Goal: Transaction & Acquisition: Purchase product/service

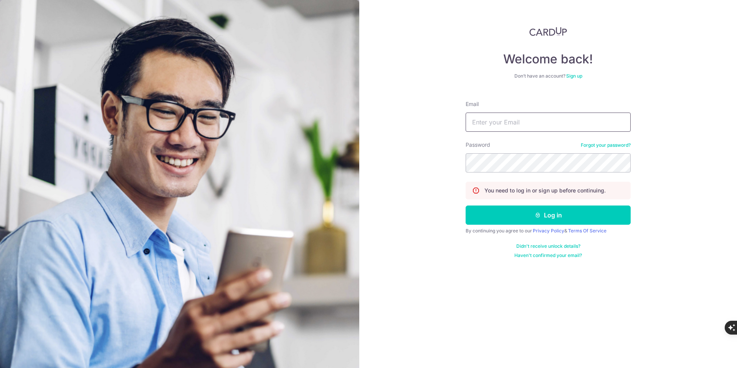
type input "[DOMAIN_NAME][EMAIL_ADDRESS][DOMAIN_NAME]"
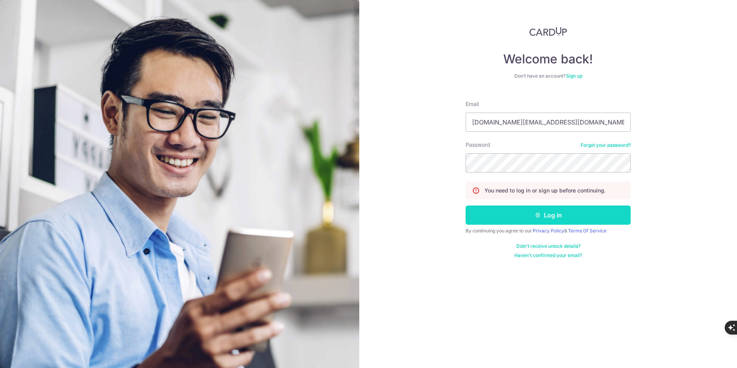
click at [537, 218] on icon "submit" at bounding box center [538, 215] width 6 height 6
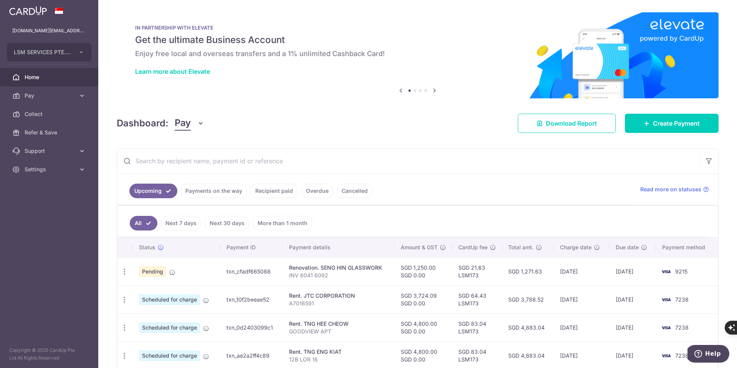
click at [201, 189] on link "Payments on the way" at bounding box center [213, 191] width 67 height 15
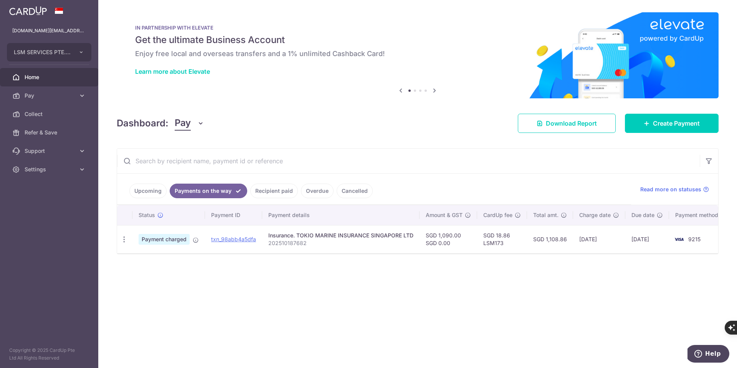
click at [156, 188] on link "Upcoming" at bounding box center [147, 191] width 37 height 15
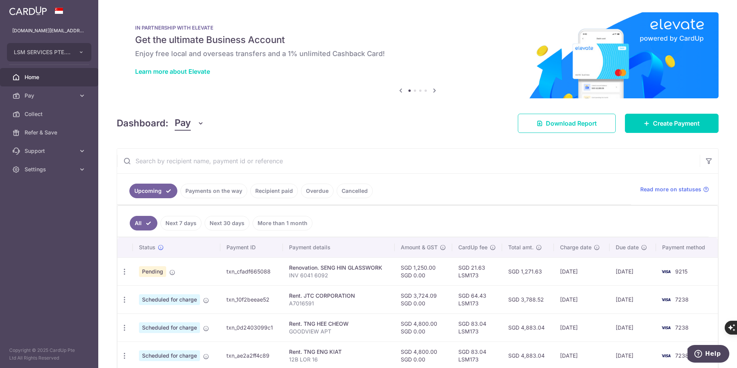
click at [272, 193] on link "Recipient paid" at bounding box center [274, 191] width 48 height 15
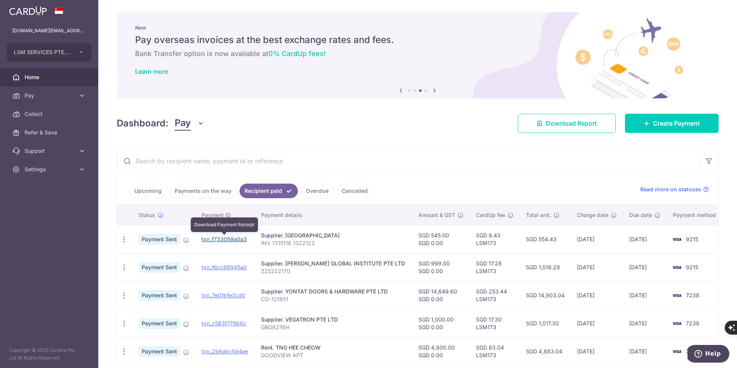
click at [221, 237] on link "txn_f733059a0a3" at bounding box center [224, 239] width 45 height 7
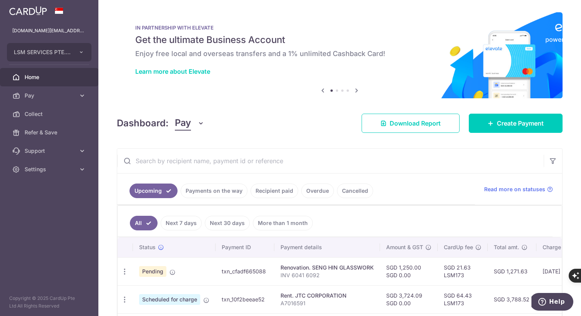
click at [241, 271] on td "txn_cfadf665088" at bounding box center [244, 271] width 59 height 28
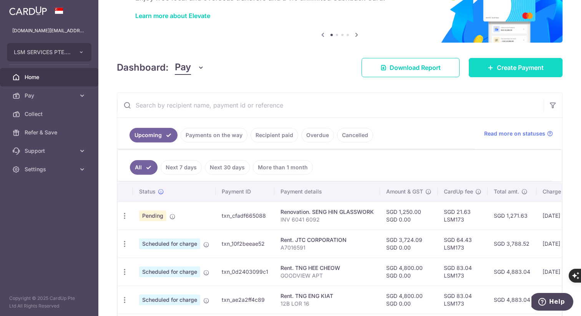
click at [508, 70] on span "Create Payment" at bounding box center [519, 67] width 47 height 9
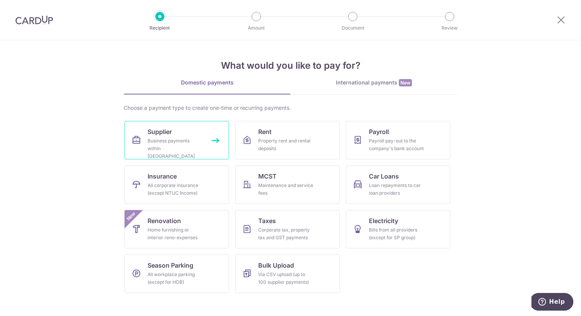
click at [215, 142] on link "Supplier Business payments within Singapore" at bounding box center [176, 140] width 104 height 38
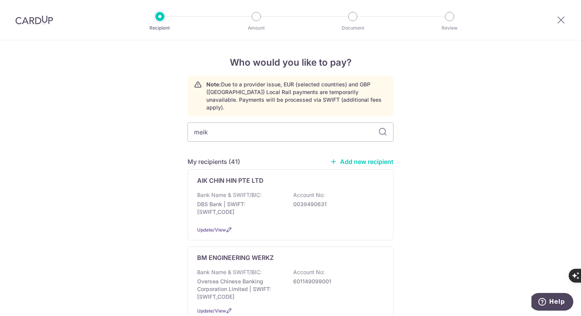
type input "meiko"
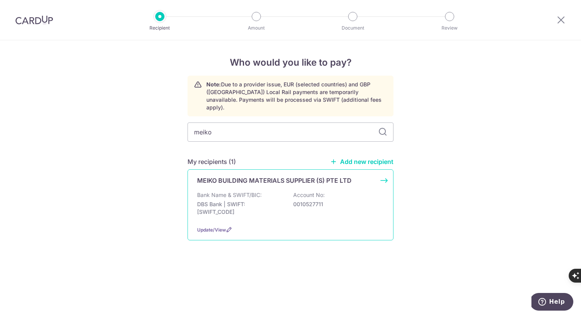
click at [383, 174] on div "MEIKO BUILDING MATERIALS SUPPLIER (S) PTE LTD Bank Name & SWIFT/BIC: DBS Bank |…" at bounding box center [290, 204] width 206 height 71
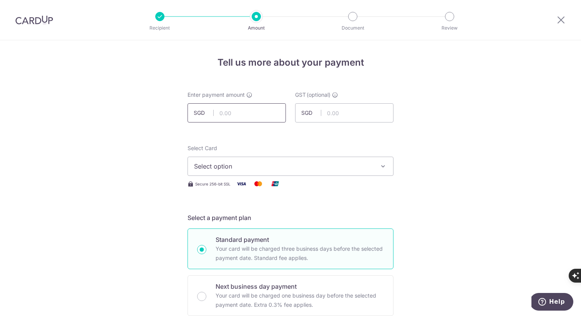
click at [230, 114] on input "text" at bounding box center [236, 112] width 98 height 19
type input "6,349.03"
click at [221, 173] on button "Select option" at bounding box center [290, 166] width 206 height 19
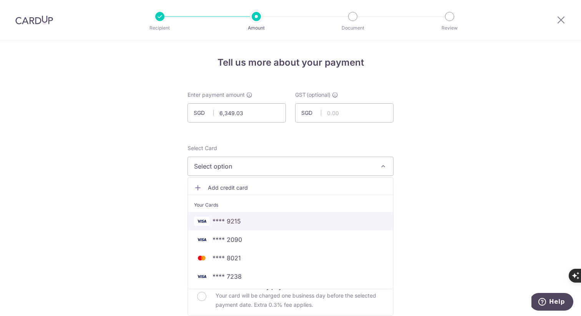
click at [240, 218] on span "**** 9215" at bounding box center [290, 221] width 193 height 9
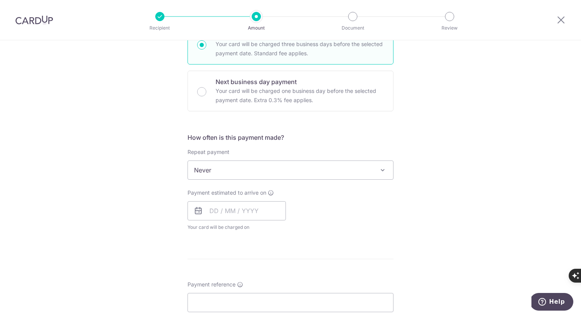
scroll to position [214, 0]
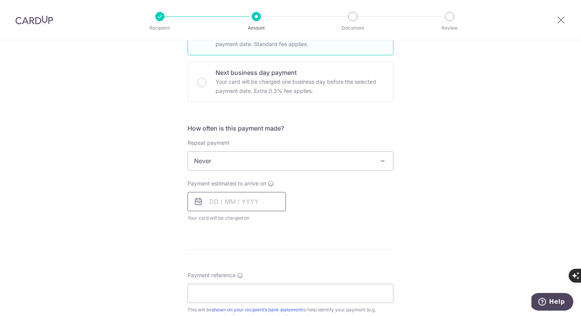
click at [220, 197] on input "text" at bounding box center [236, 201] width 98 height 19
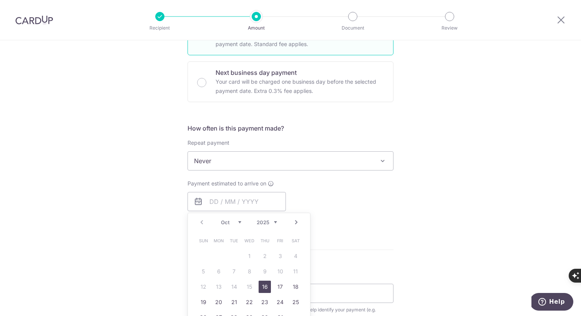
click at [262, 286] on link "16" at bounding box center [264, 287] width 12 height 12
type input "16/10/2025"
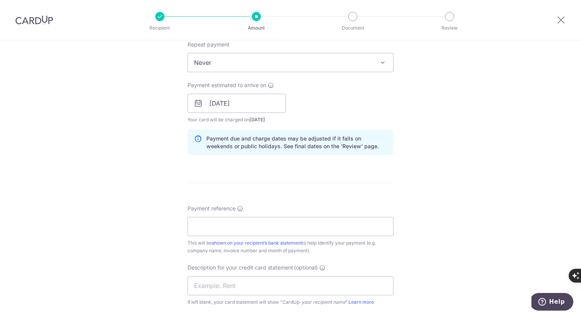
scroll to position [314, 0]
click at [255, 222] on input "Payment reference" at bounding box center [290, 224] width 206 height 19
type input "I"
type input "CS25-06798"
click at [108, 212] on div "Tell us more about your payment Enter payment amount SGD 6,349.03 6349.03 GST (…" at bounding box center [290, 115] width 581 height 777
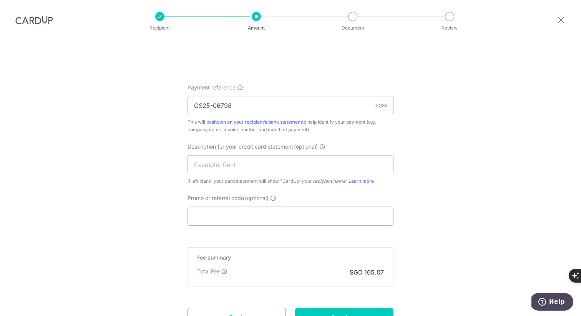
scroll to position [436, 0]
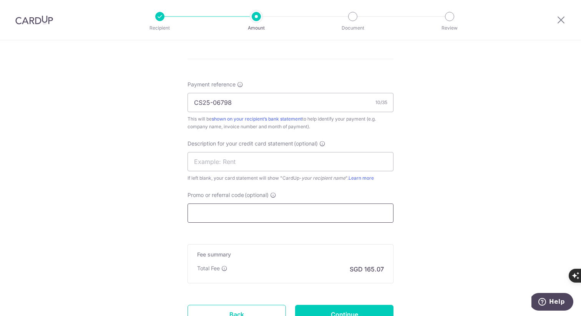
click at [213, 212] on input "Promo or referral code (optional)" at bounding box center [290, 212] width 206 height 19
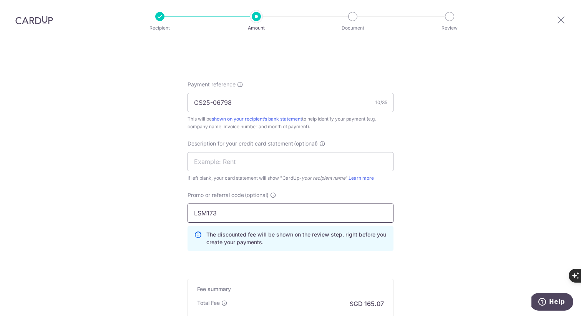
type input "LSM173"
click at [102, 219] on div "Tell us more about your payment Enter payment amount SGD 6,349.03 6349.03 GST (…" at bounding box center [290, 10] width 581 height 812
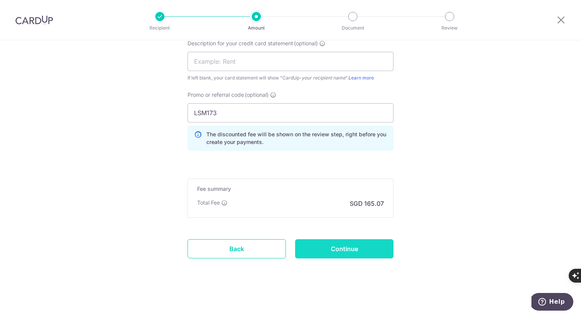
click at [345, 257] on input "Continue" at bounding box center [344, 248] width 98 height 19
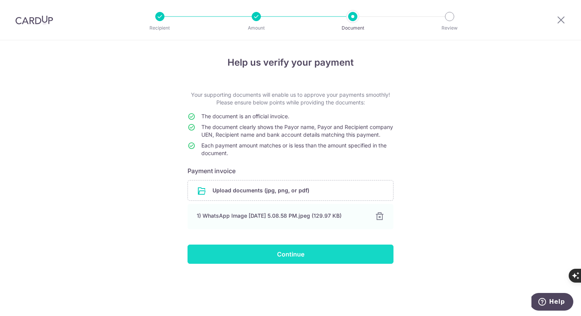
click at [307, 264] on input "Continue" at bounding box center [290, 254] width 206 height 19
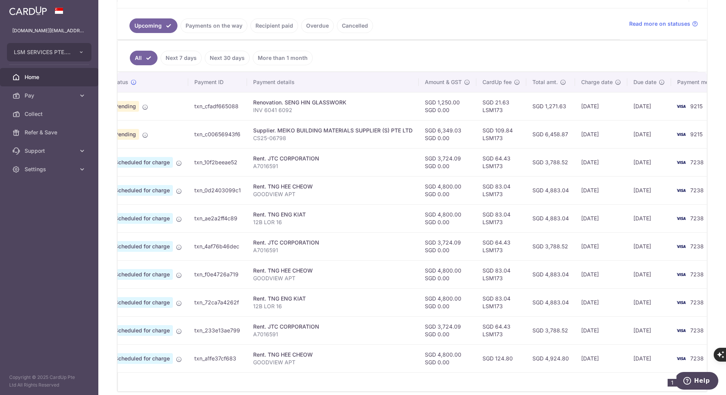
scroll to position [0, 27]
